Goal: Communication & Community: Answer question/provide support

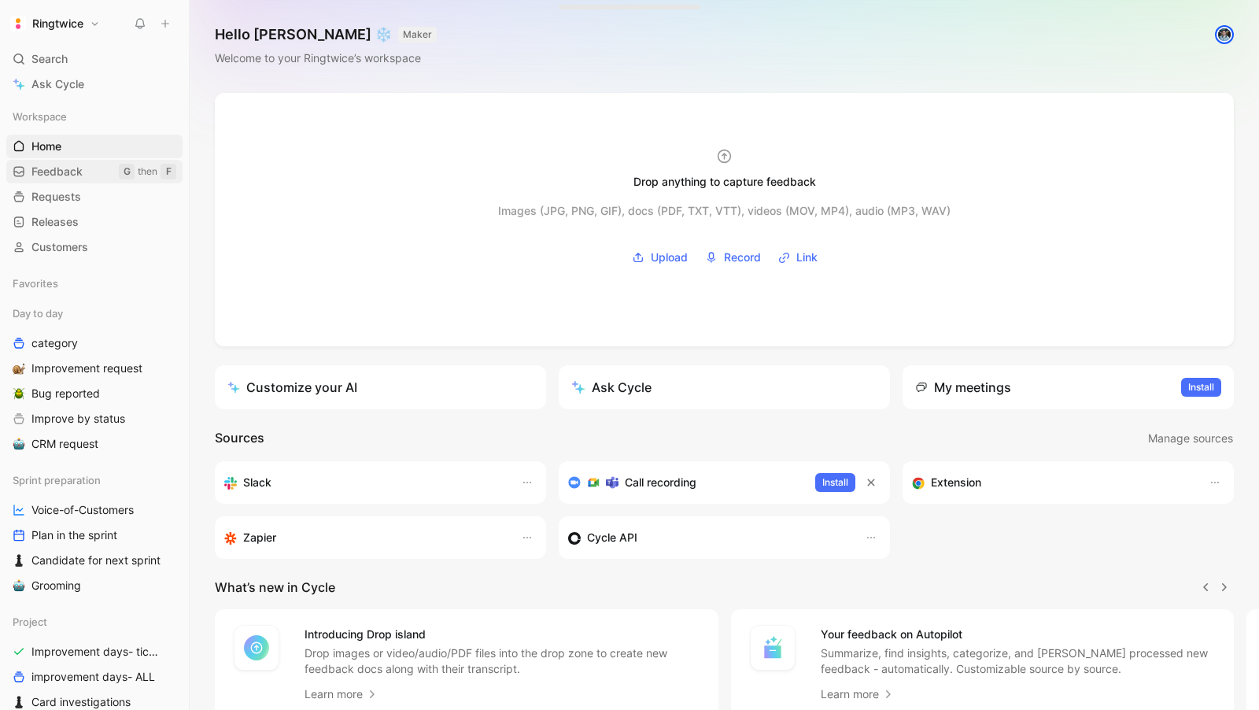
click at [81, 171] on span "Feedback" at bounding box center [56, 172] width 51 height 16
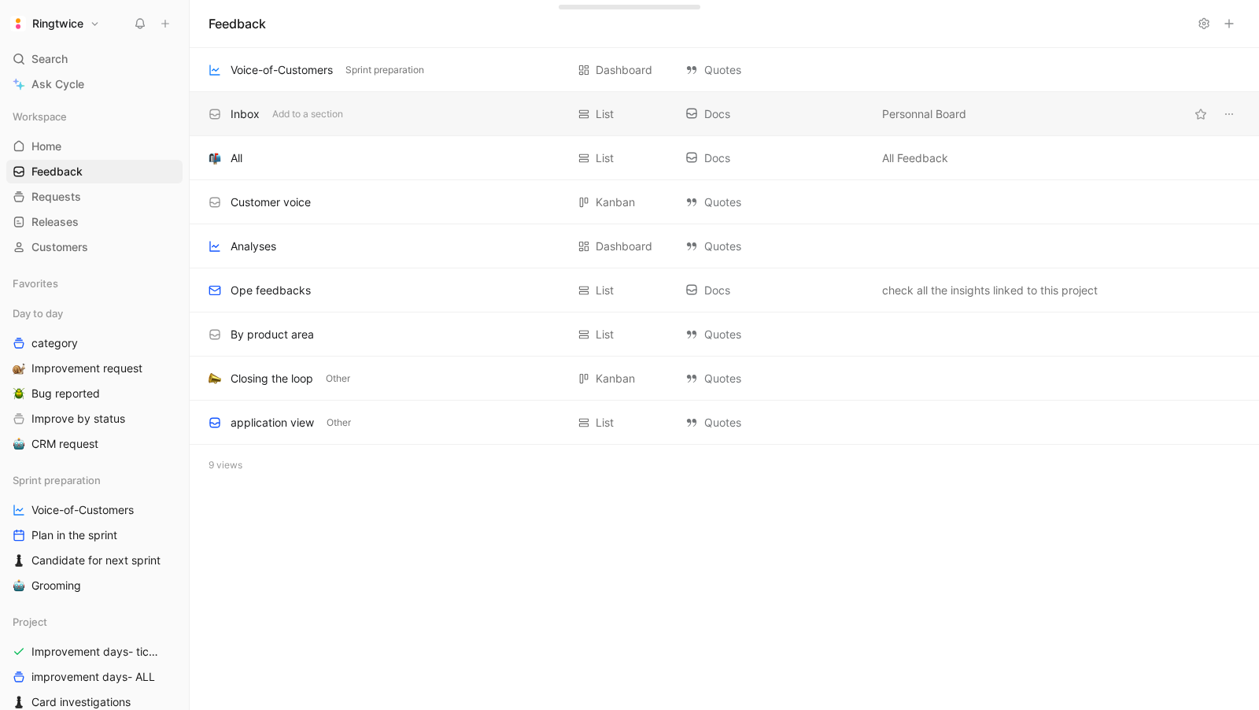
click at [255, 105] on div "Inbox" at bounding box center [245, 114] width 29 height 19
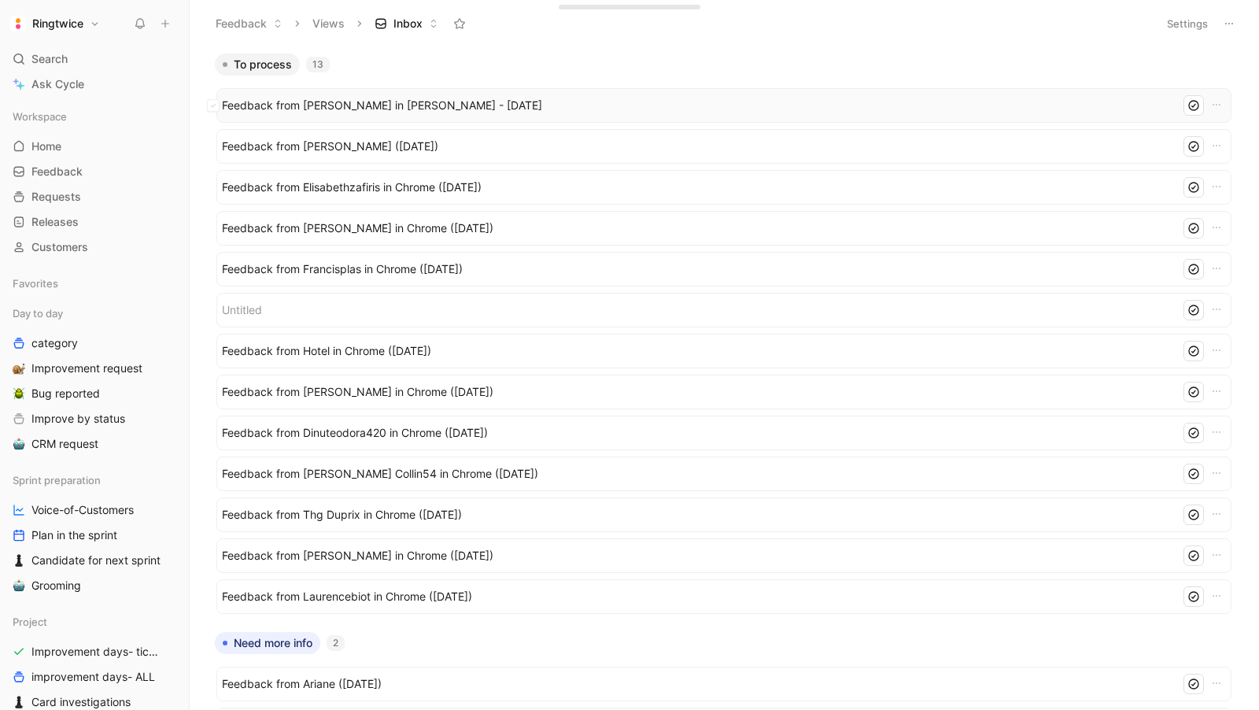
click at [275, 97] on span "Feedback from [PERSON_NAME] in [PERSON_NAME] - [DATE]" at bounding box center [695, 105] width 946 height 19
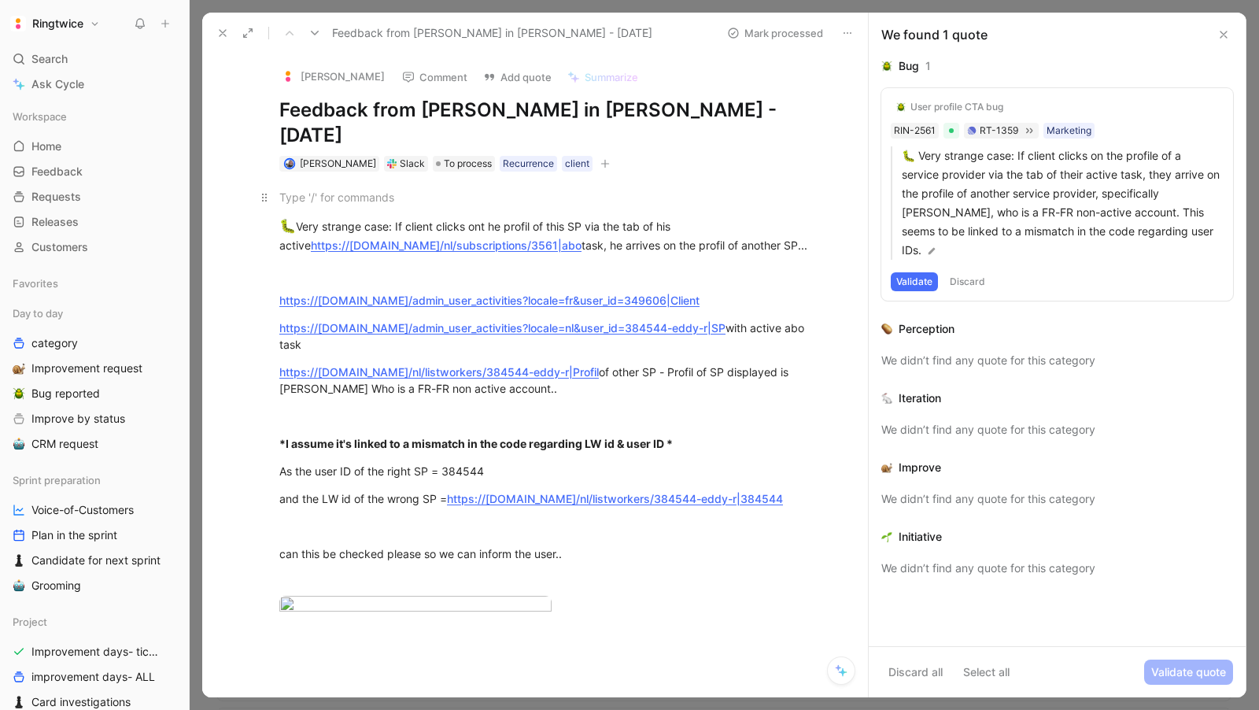
scroll to position [9, 0]
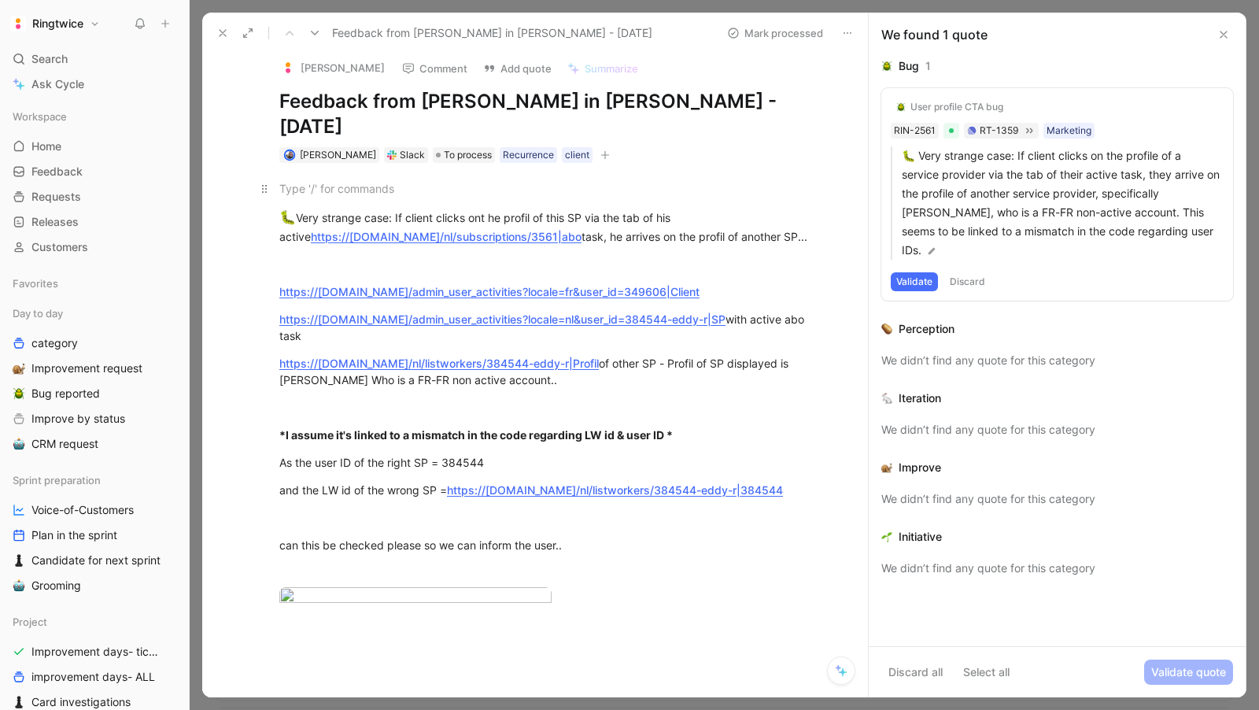
click at [356, 180] on div at bounding box center [551, 188] width 545 height 17
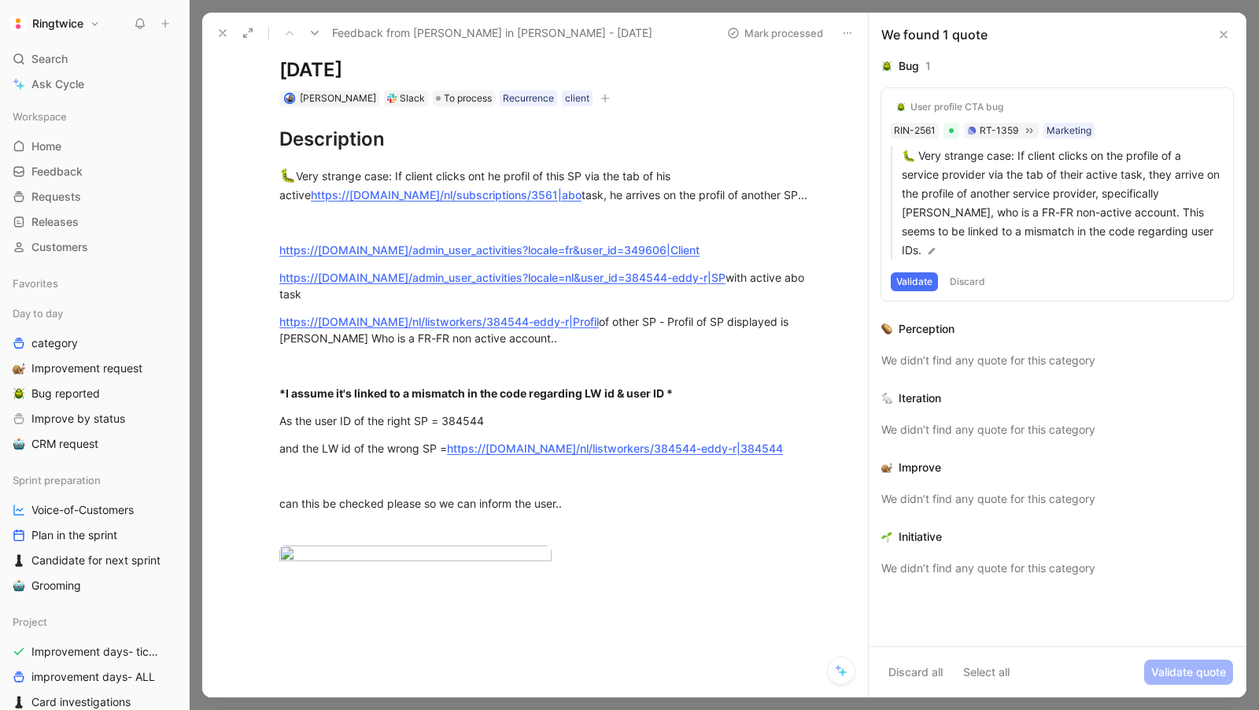
scroll to position [66, 0]
click at [502, 213] on div at bounding box center [551, 221] width 545 height 17
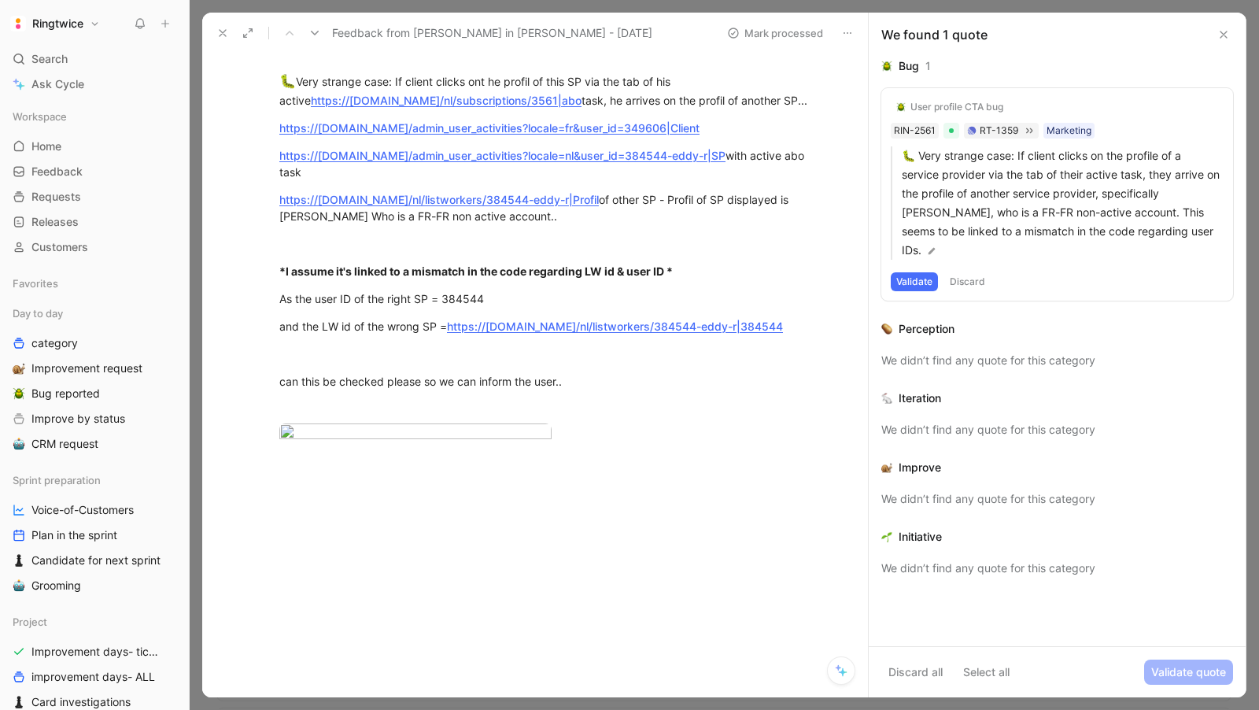
scroll to position [179, 0]
click at [397, 418] on body "Ringtwice Search ⌘ K Ask Cycle Workspace Home G then H Feedback G then F Reques…" at bounding box center [629, 355] width 1259 height 710
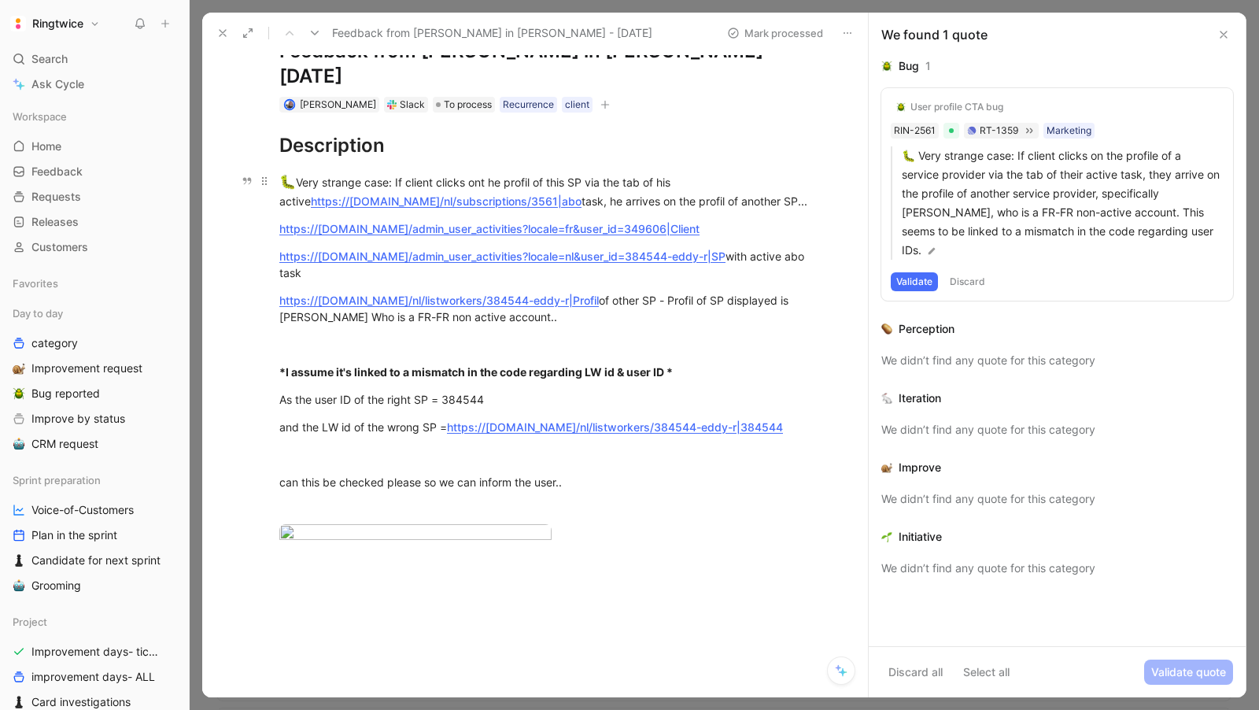
click at [500, 194] on link "https://[DOMAIN_NAME]/nl/subscriptions/3561|abo" at bounding box center [446, 200] width 271 height 13
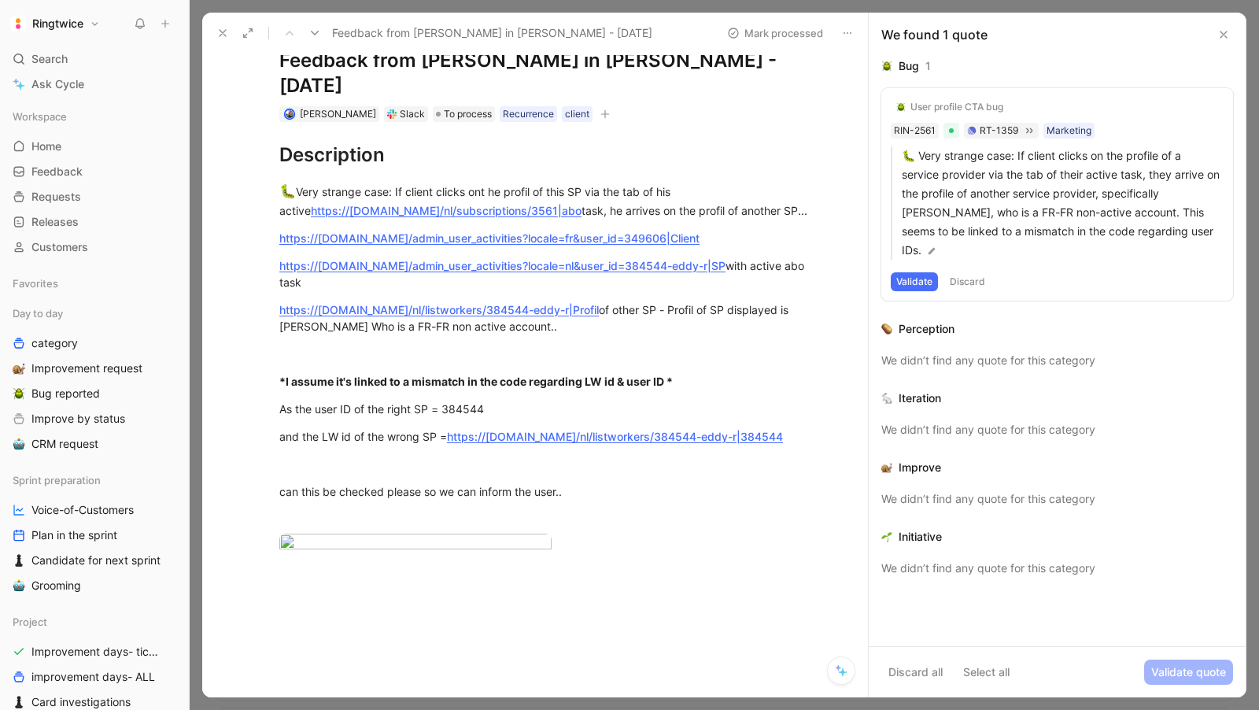
scroll to position [49, 0]
click at [556, 183] on div "🐛 Very strange case: If client clicks ont he profil of this SP via the tab of h…" at bounding box center [551, 201] width 545 height 37
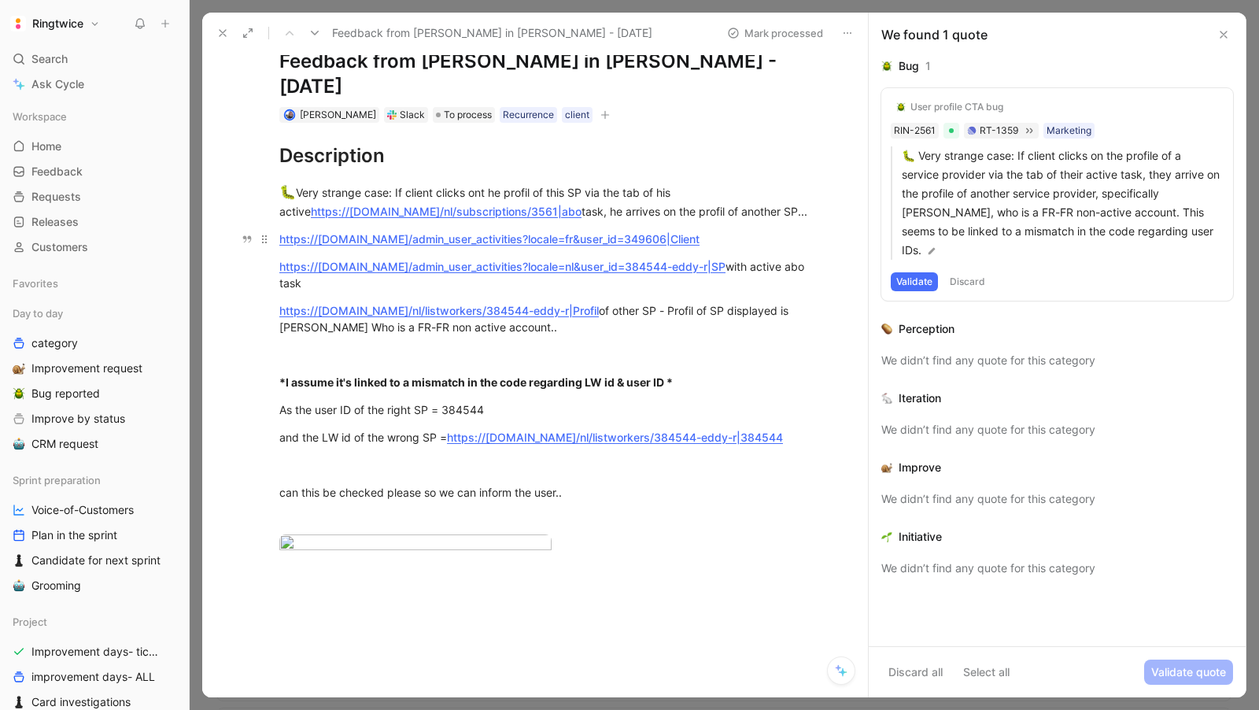
click at [450, 232] on link "https://[DOMAIN_NAME]/admin_user_activities?locale=fr&user_id=349606|Client" at bounding box center [489, 238] width 420 height 13
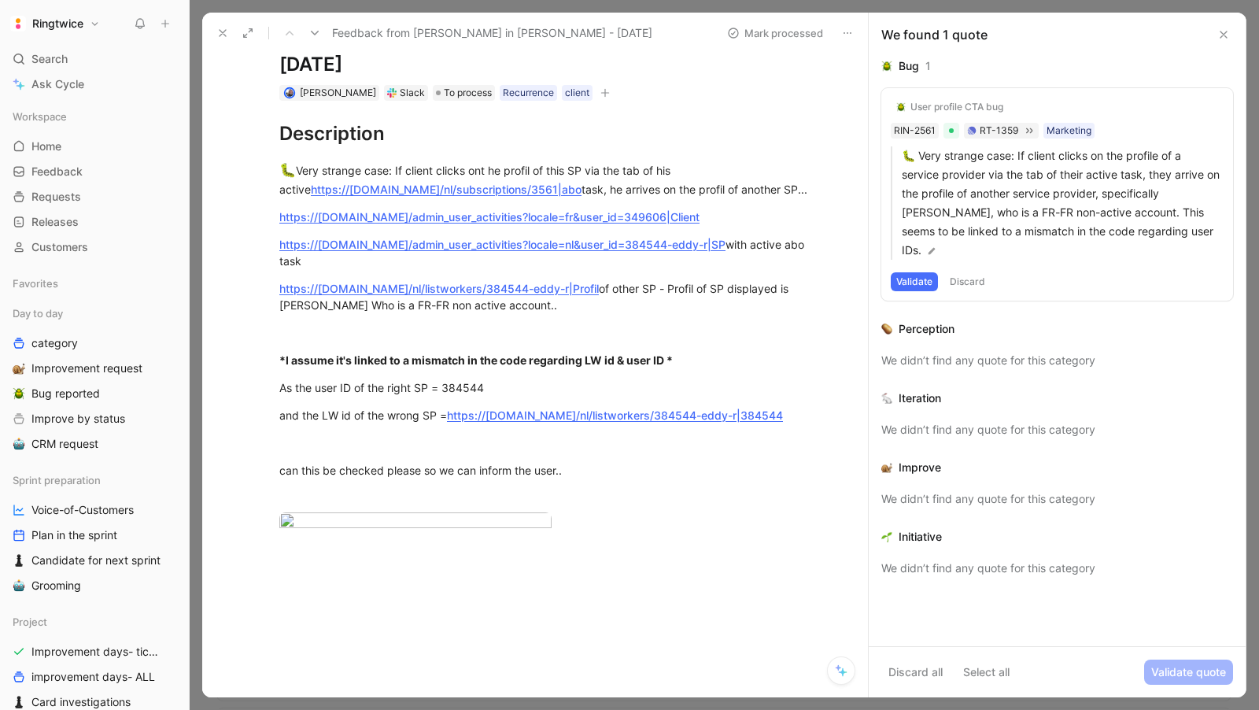
click at [563, 172] on p "🐛 Very strange case: If client clicks ont he profil of this SP via the tab of h…" at bounding box center [551, 179] width 604 height 46
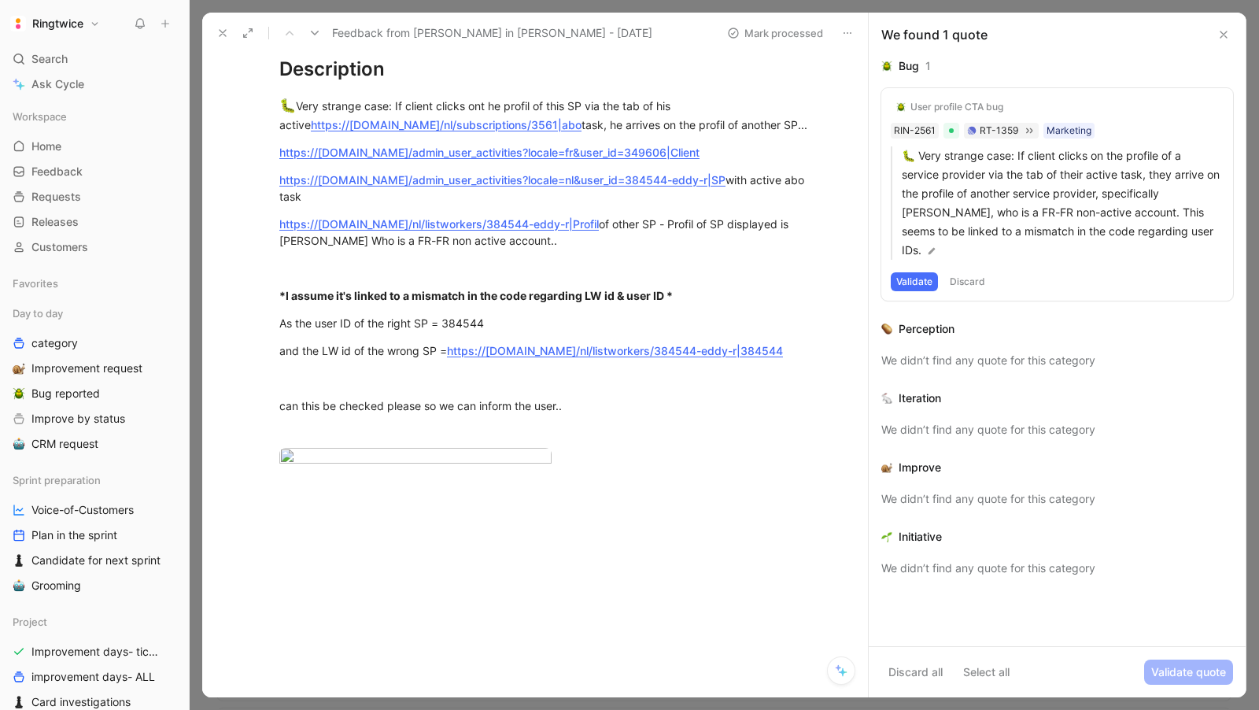
scroll to position [139, 0]
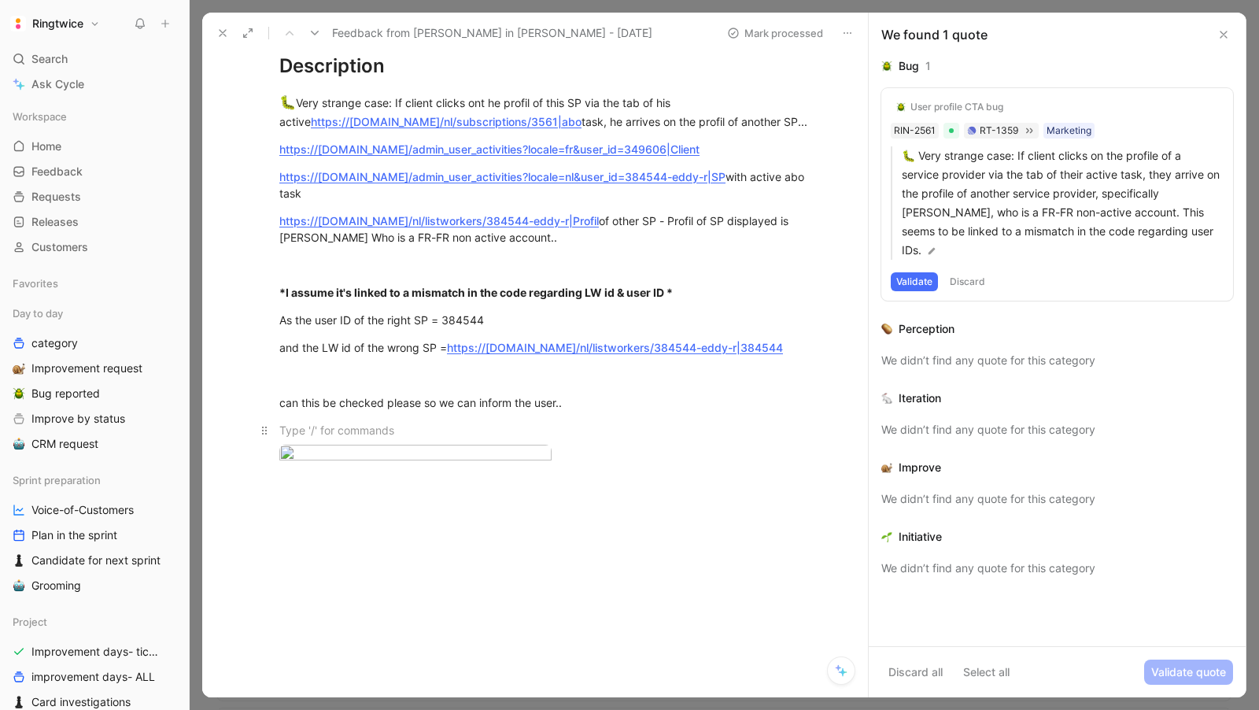
click at [450, 422] on div at bounding box center [551, 430] width 545 height 17
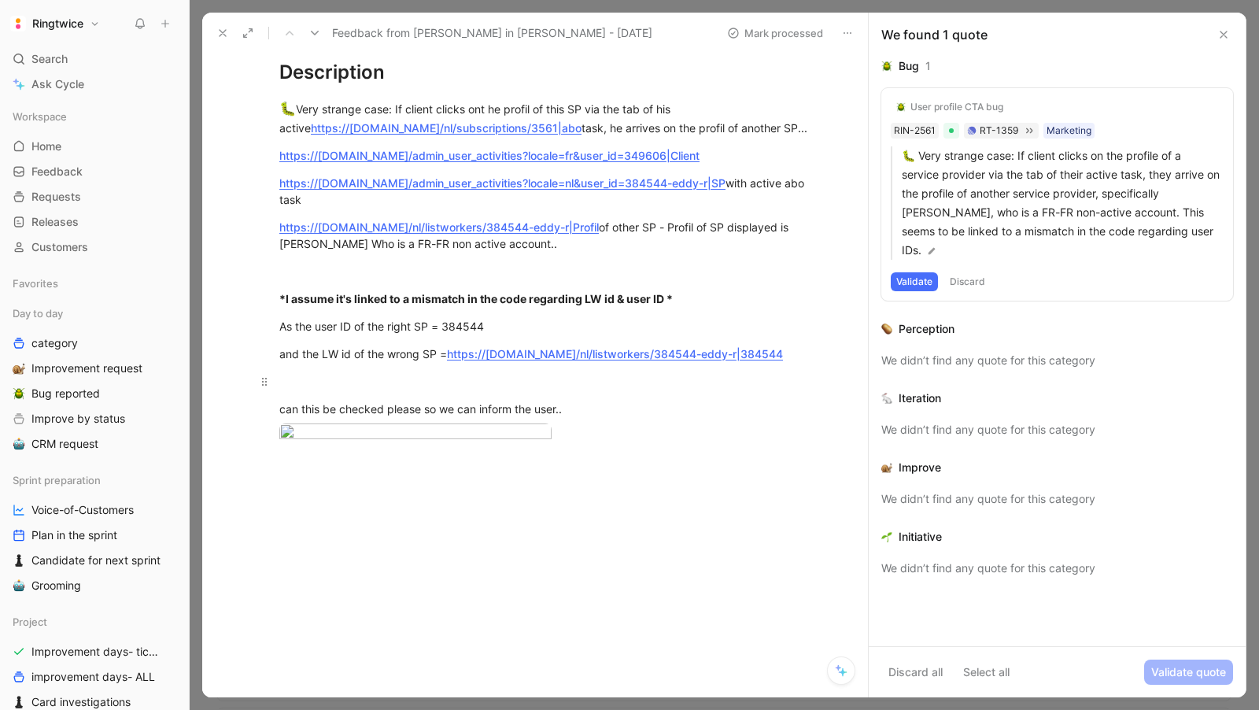
click at [367, 368] on p at bounding box center [551, 381] width 604 height 26
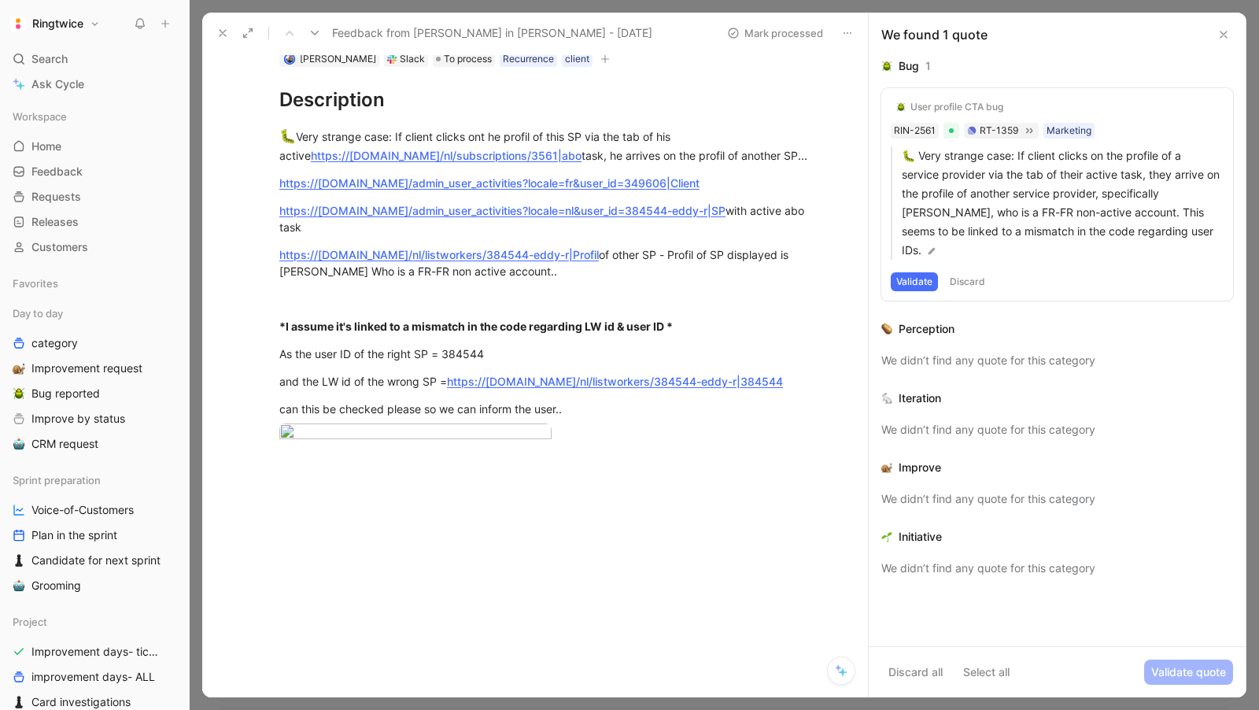
click at [334, 515] on div at bounding box center [551, 591] width 633 height 213
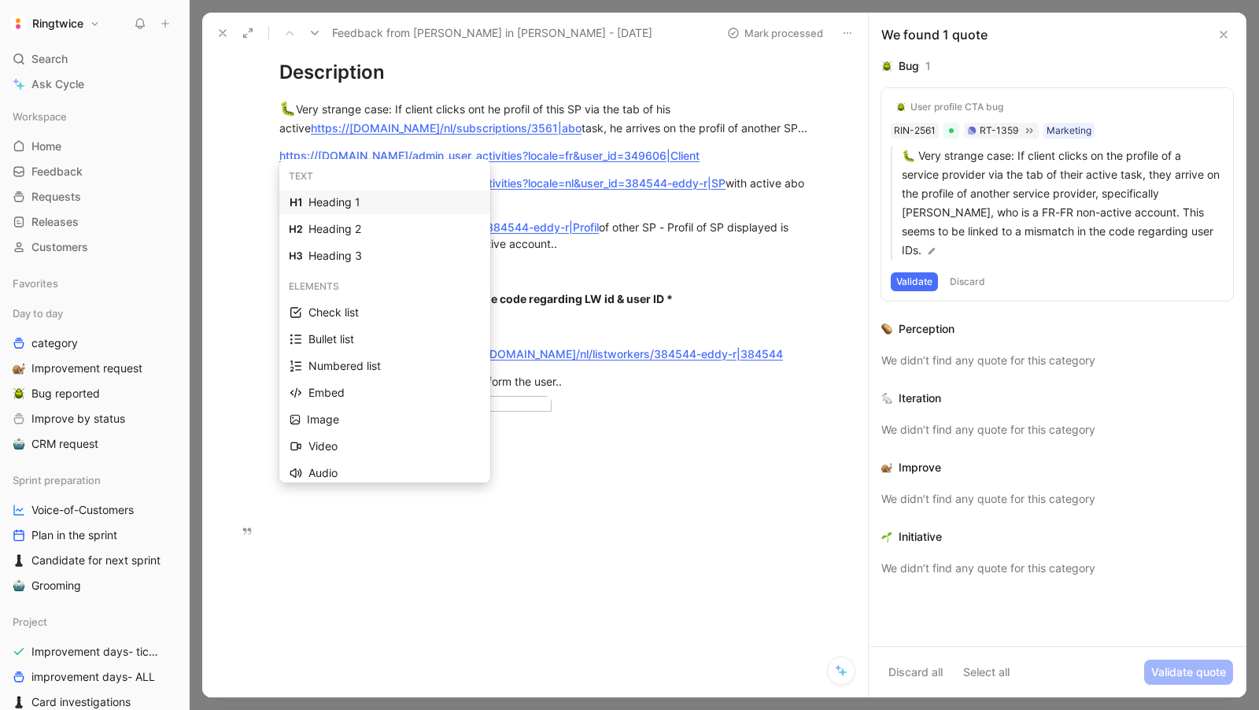
click at [419, 198] on div "Heading 1" at bounding box center [394, 202] width 172 height 19
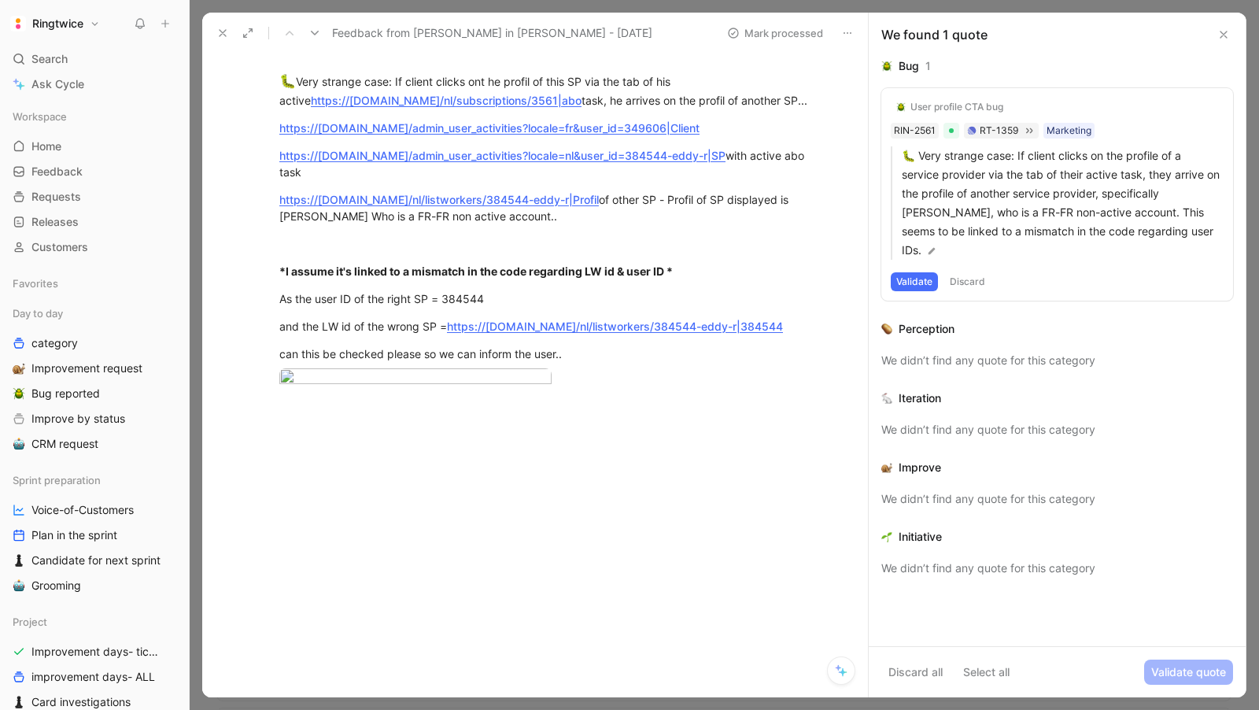
scroll to position [162, 0]
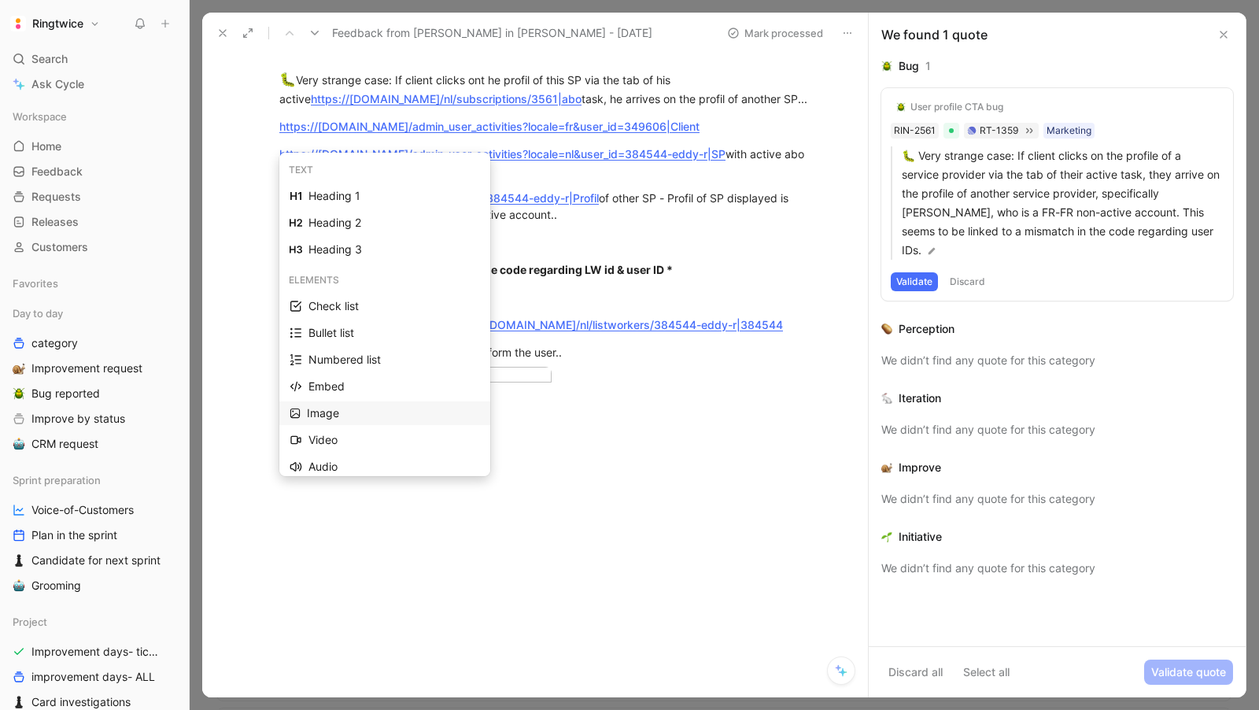
click at [342, 412] on div "Image" at bounding box center [393, 413] width 173 height 19
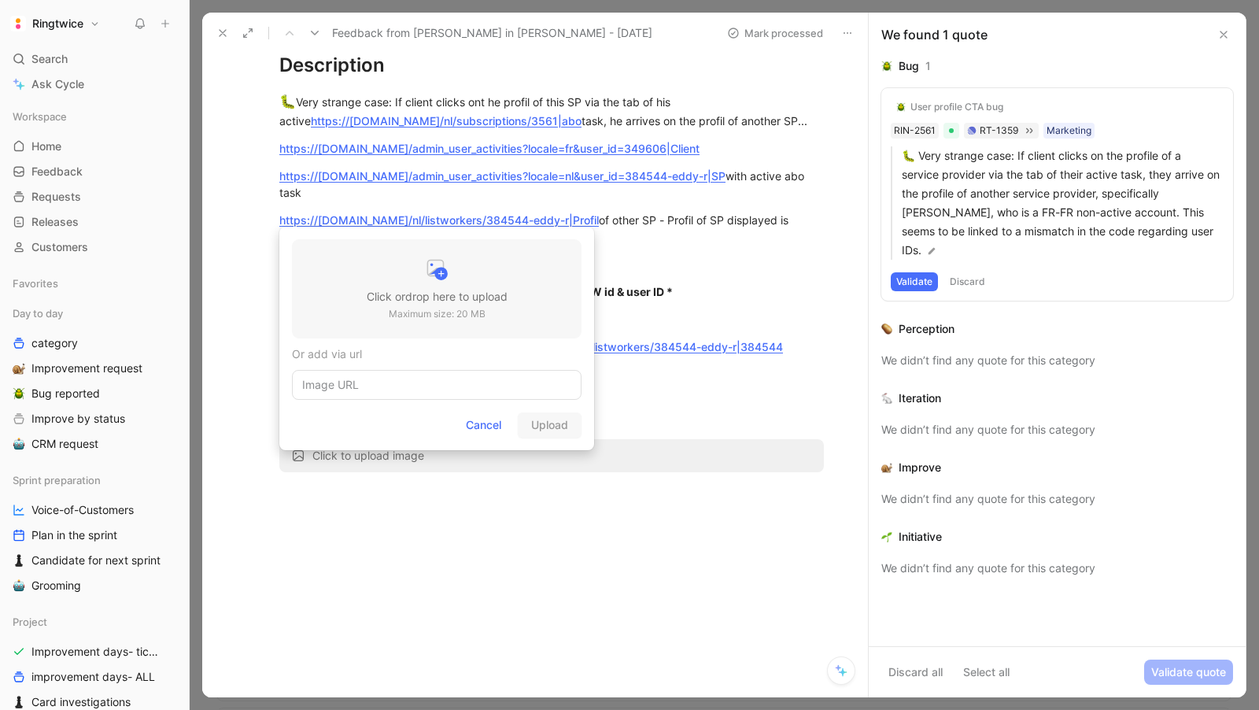
click at [407, 311] on p "Maximum size: 20 MB" at bounding box center [437, 314] width 141 height 16
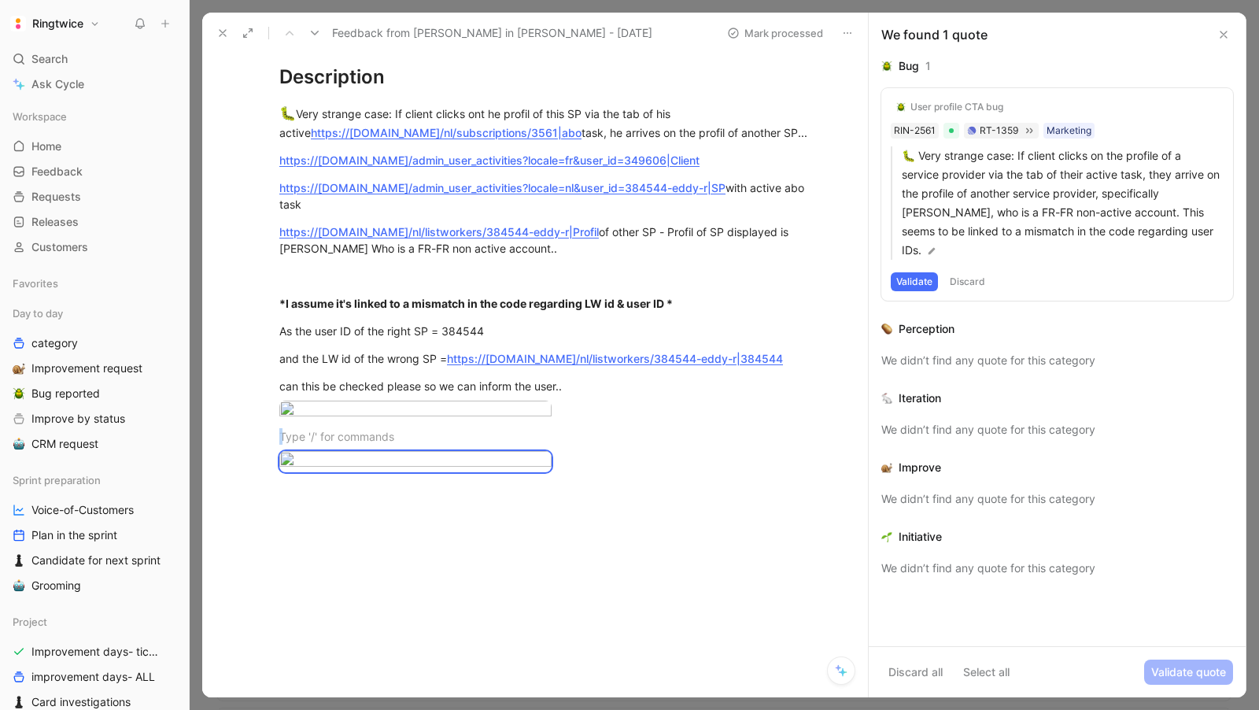
click at [597, 585] on div at bounding box center [551, 591] width 633 height 213
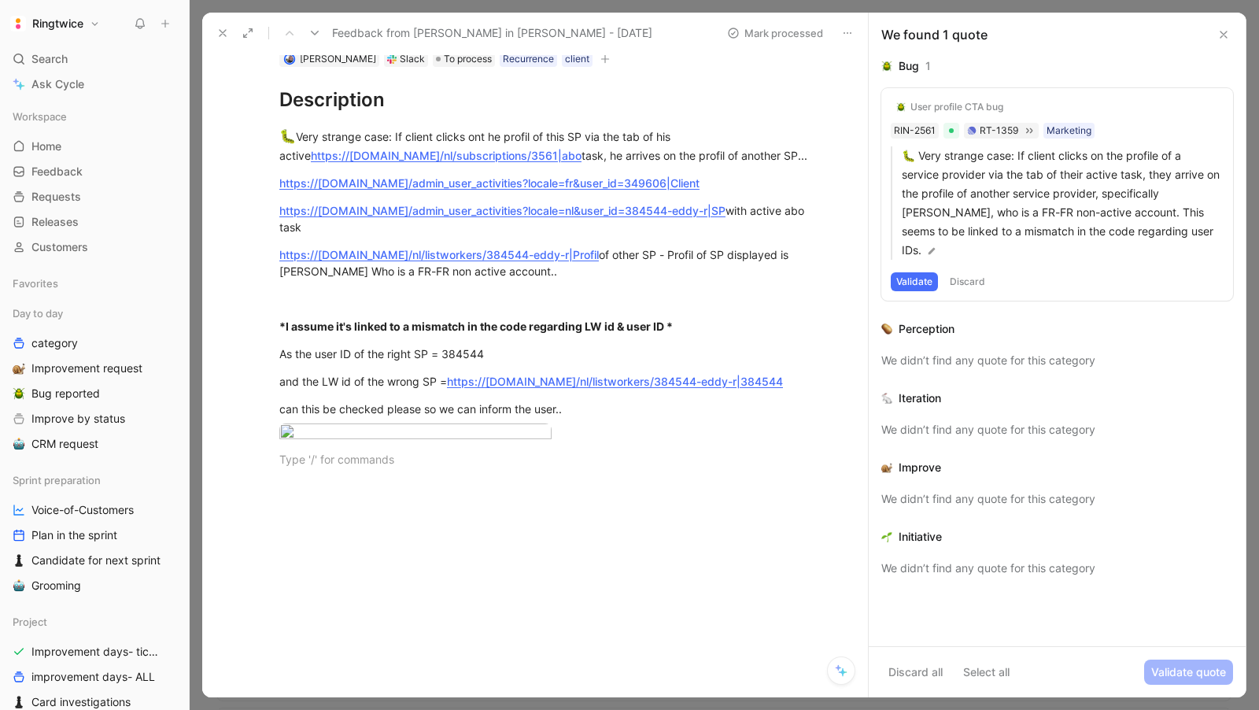
scroll to position [140, 0]
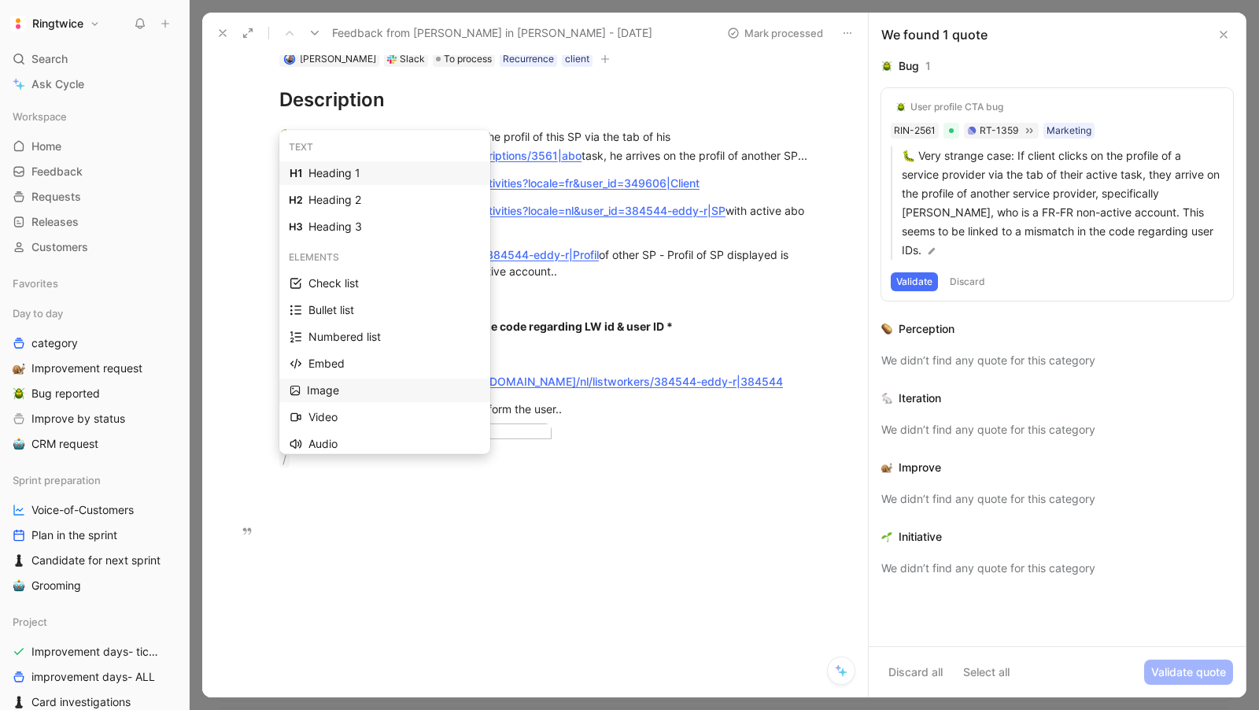
click at [322, 401] on div "Image" at bounding box center [384, 391] width 211 height 24
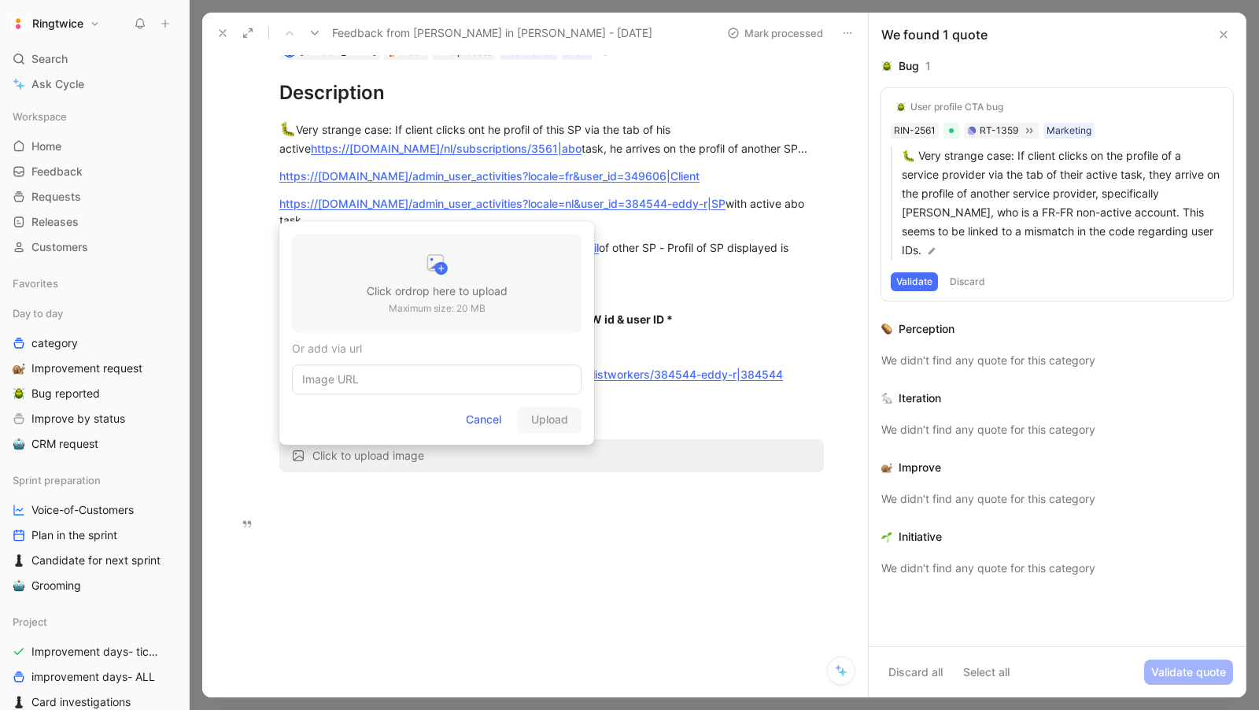
click at [434, 282] on div at bounding box center [437, 265] width 141 height 31
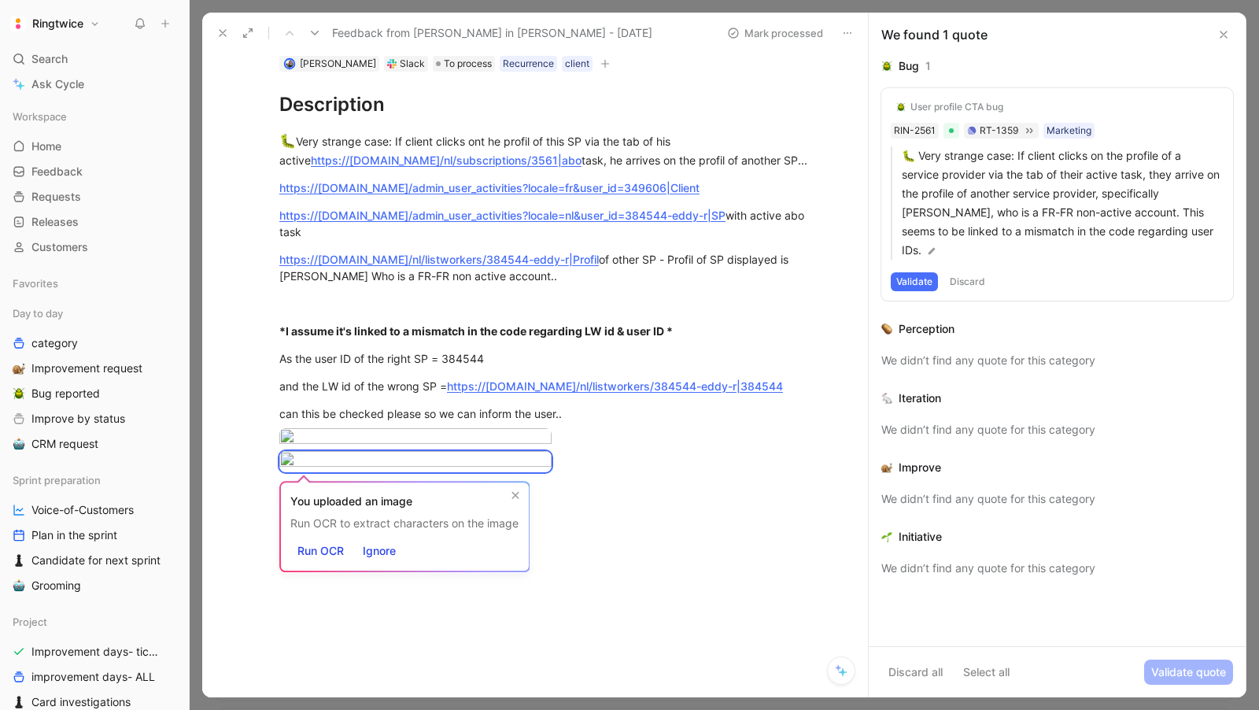
scroll to position [288, 0]
click at [670, 513] on div at bounding box center [551, 591] width 633 height 213
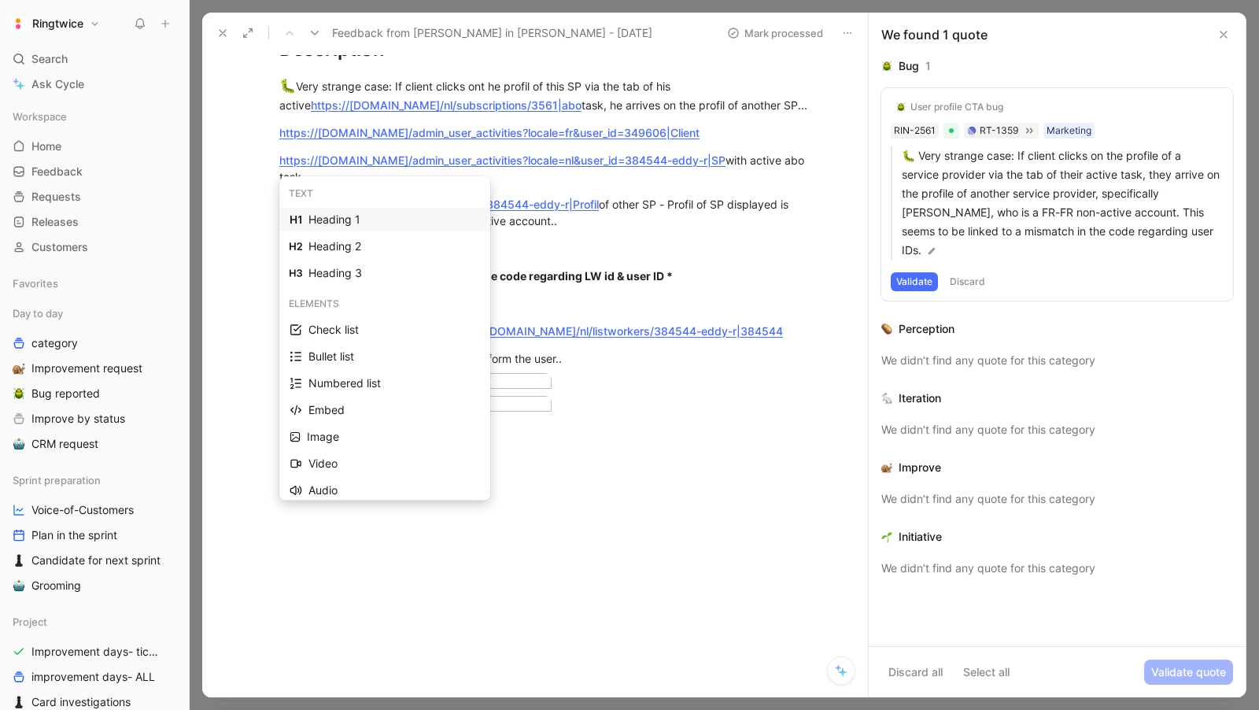
click at [329, 217] on div "Heading 1" at bounding box center [394, 219] width 172 height 19
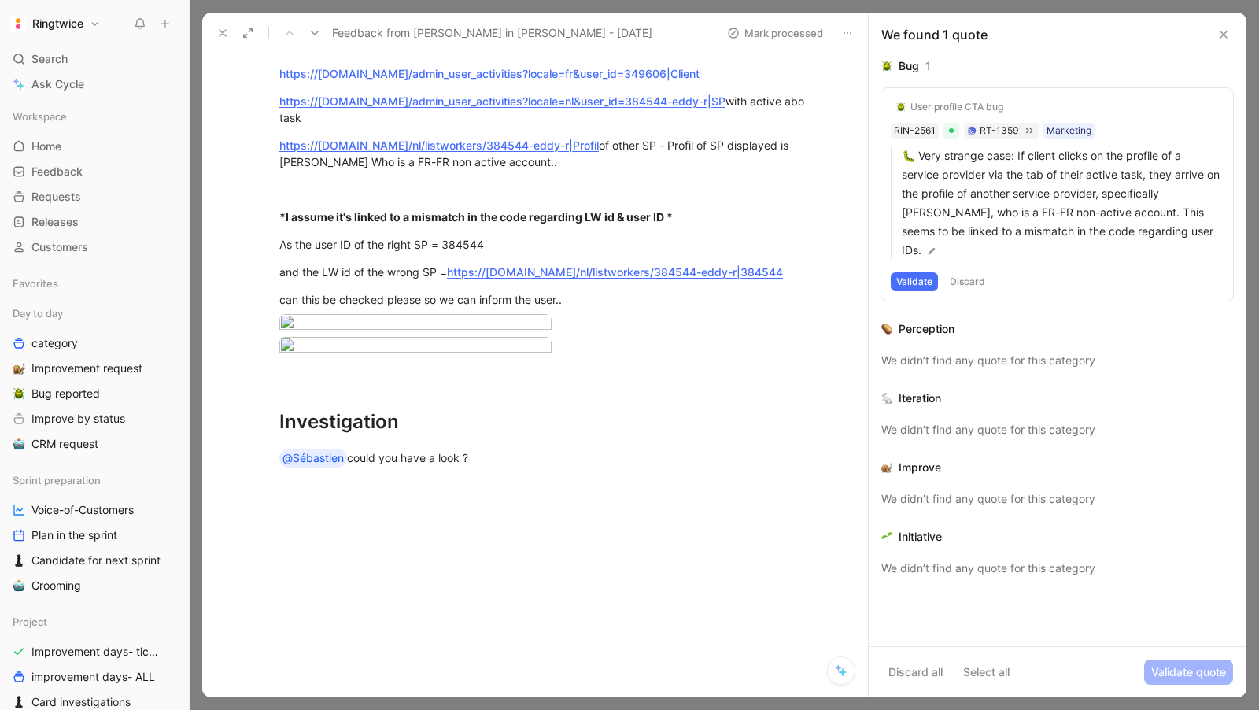
scroll to position [405, 0]
click at [455, 427] on div "Investigation" at bounding box center [551, 422] width 545 height 28
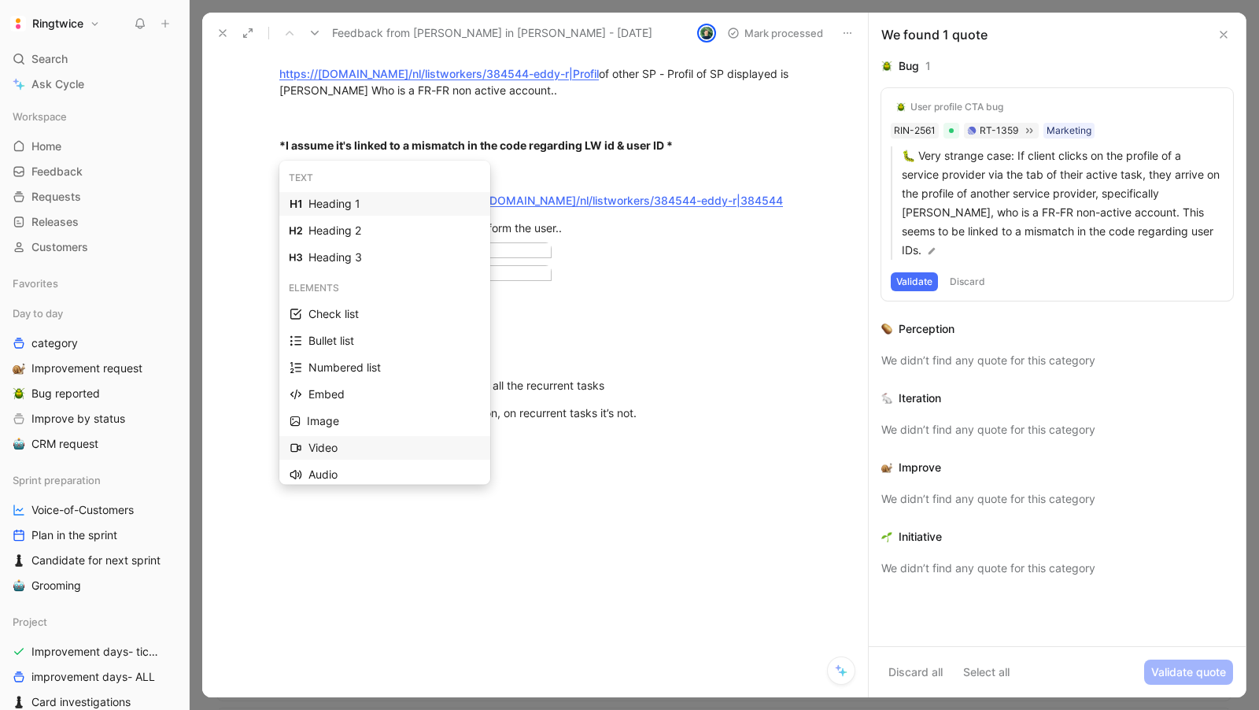
click at [336, 449] on div "Video" at bounding box center [394, 447] width 172 height 19
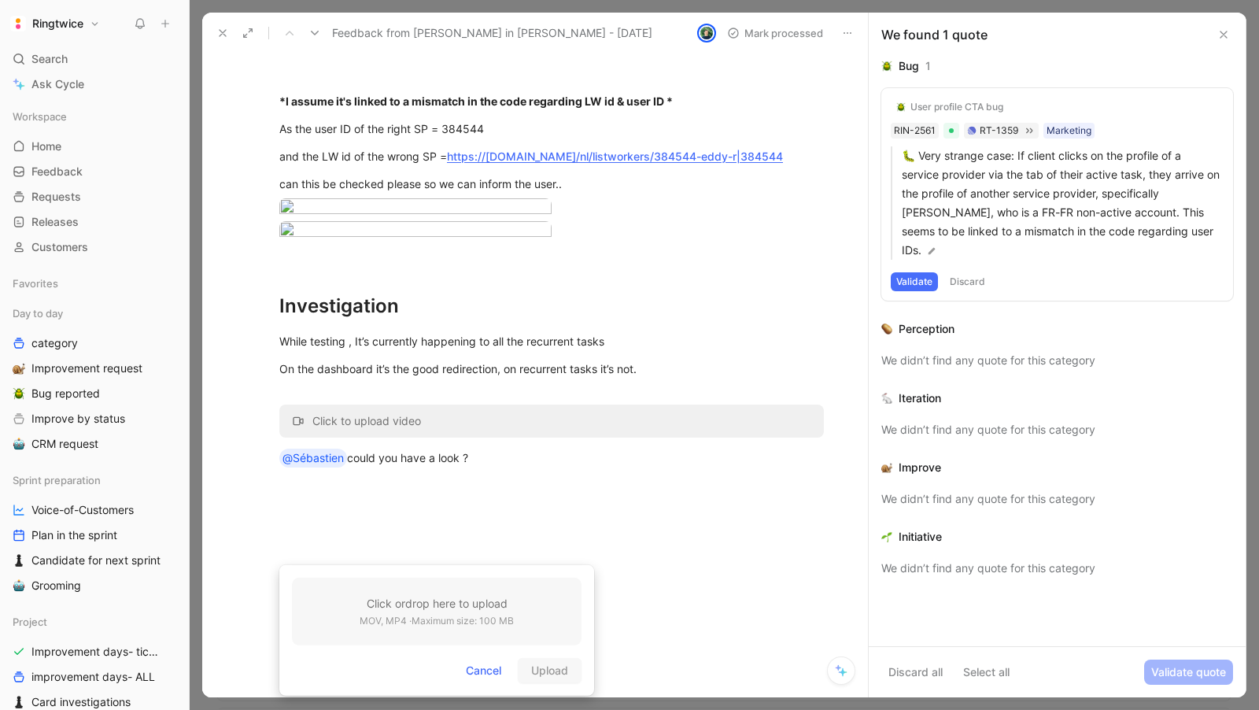
click at [426, 597] on h3 "Click or drop here to upload" at bounding box center [437, 603] width 154 height 19
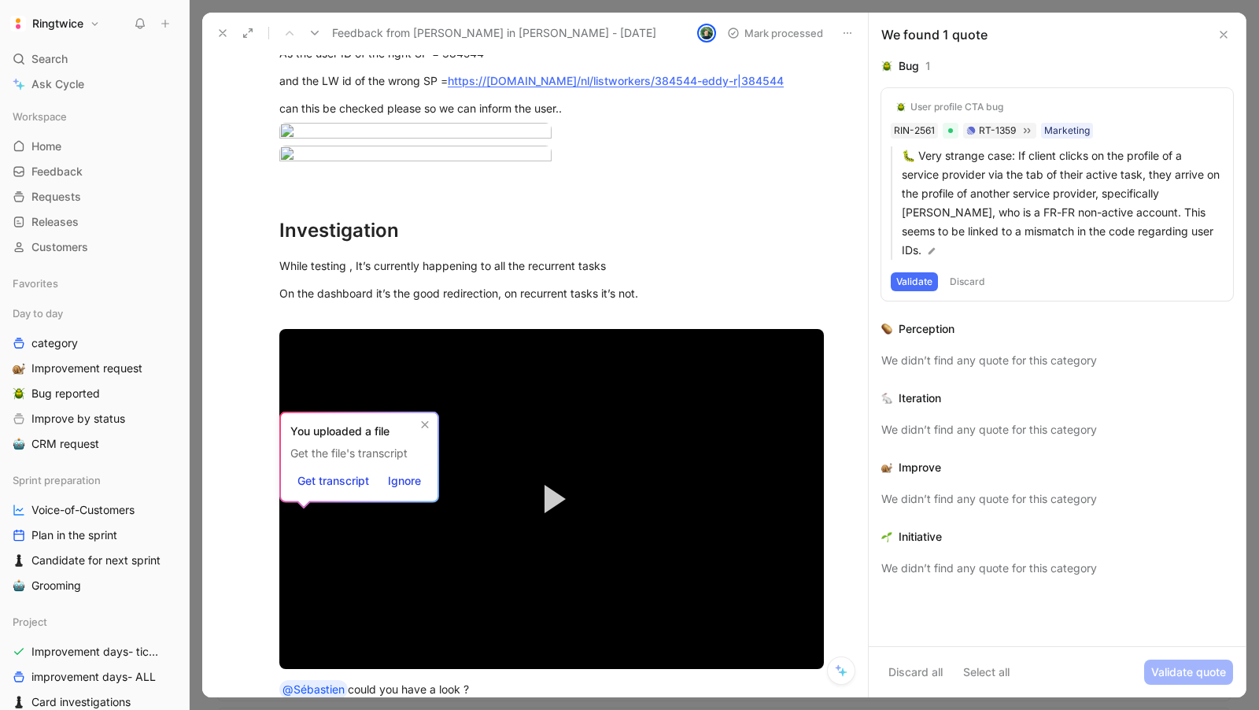
click at [134, 24] on icon at bounding box center [140, 23] width 13 height 13
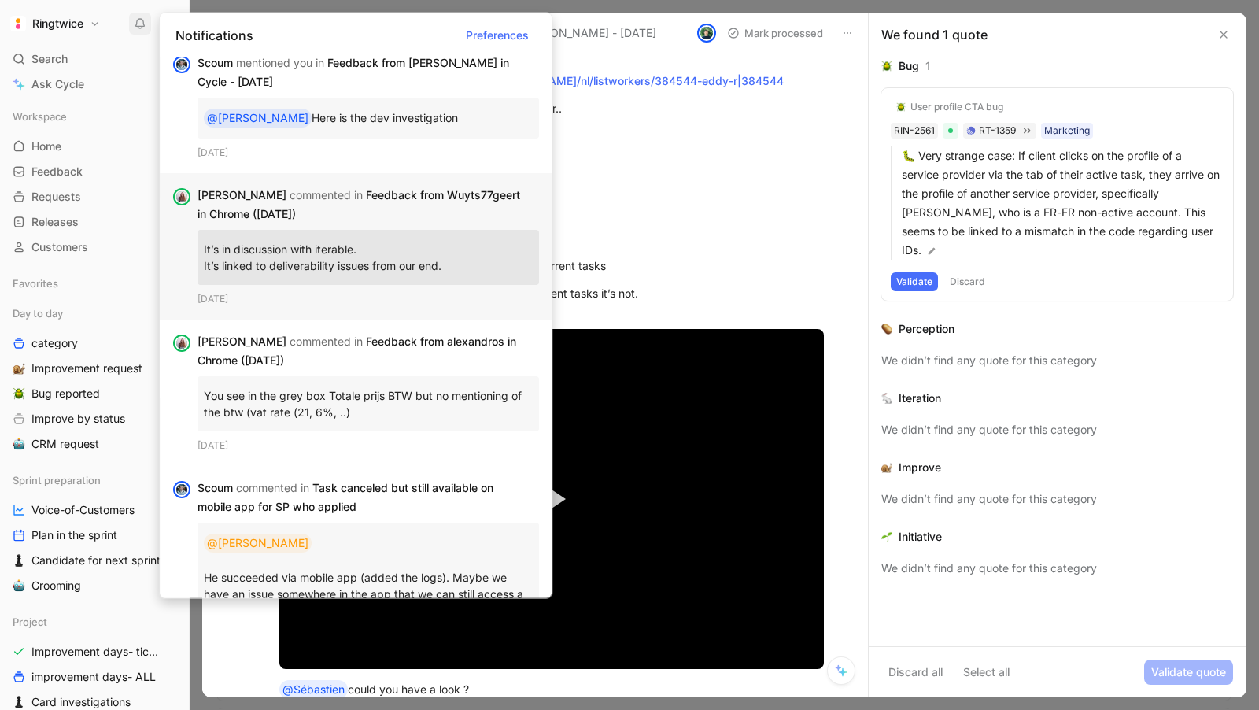
scroll to position [19, 0]
click at [436, 195] on div "[PERSON_NAME] commented in Feedback from Wuyts77geert in Chrome ([DATE])" at bounding box center [362, 202] width 329 height 38
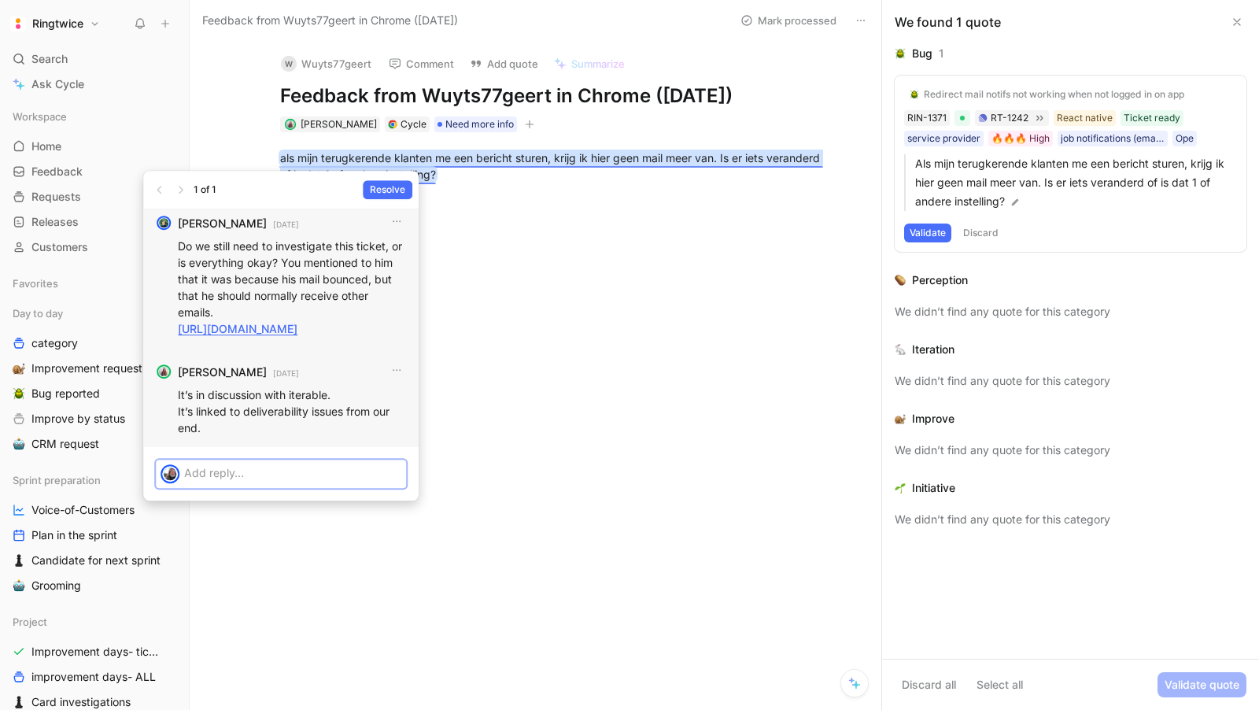
scroll to position [-27, 0]
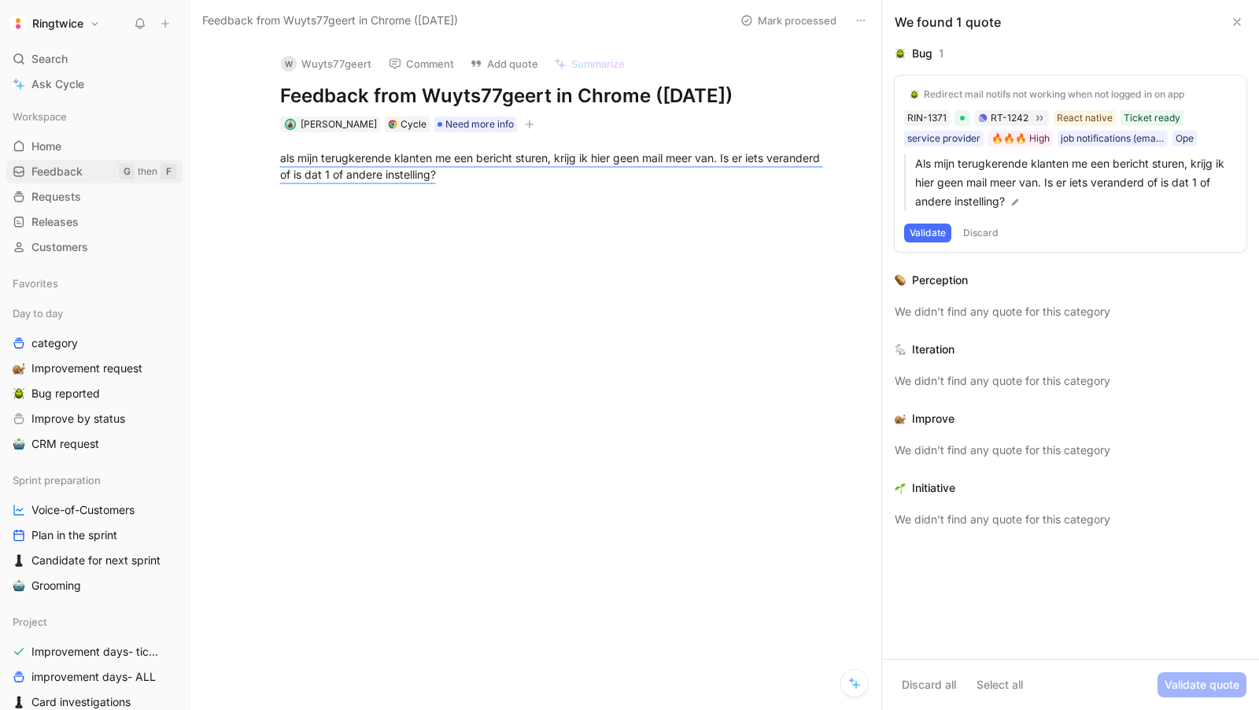
click at [56, 168] on span "Feedback" at bounding box center [56, 172] width 51 height 16
